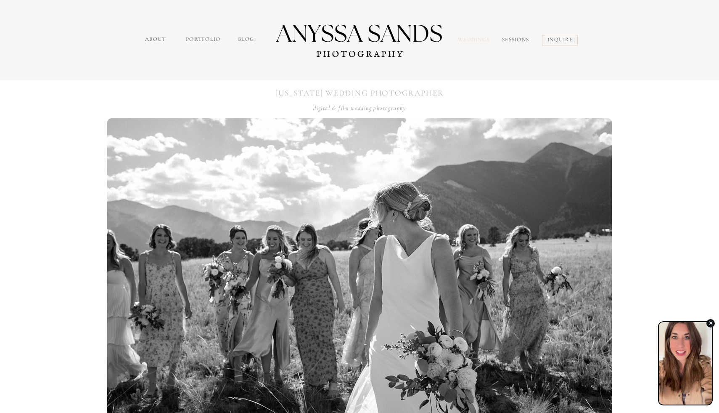
click at [478, 42] on nav "Weddings" at bounding box center [475, 41] width 35 height 10
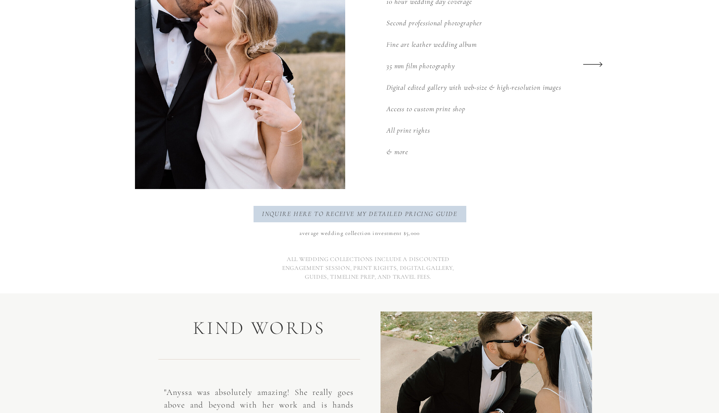
scroll to position [1274, 0]
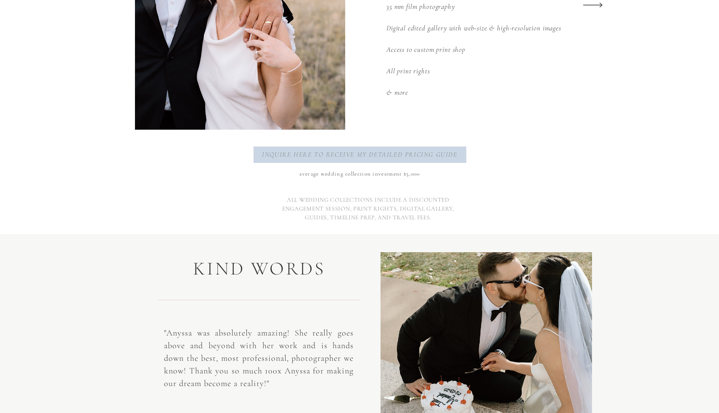
click at [376, 154] on p "inquire here to receive my detailed pricing guide" at bounding box center [360, 154] width 201 height 11
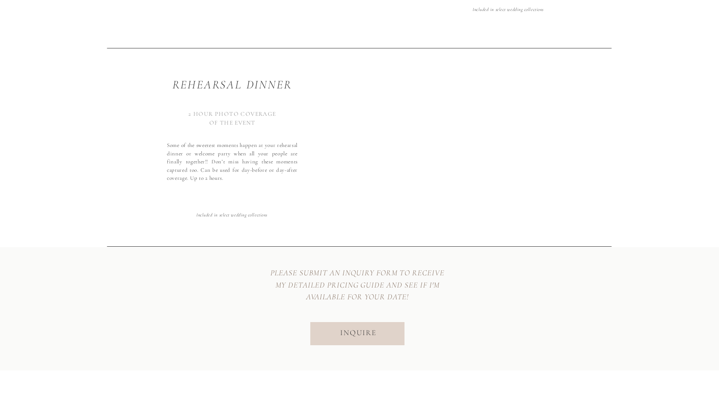
scroll to position [3037, 0]
